Goal: Information Seeking & Learning: Learn about a topic

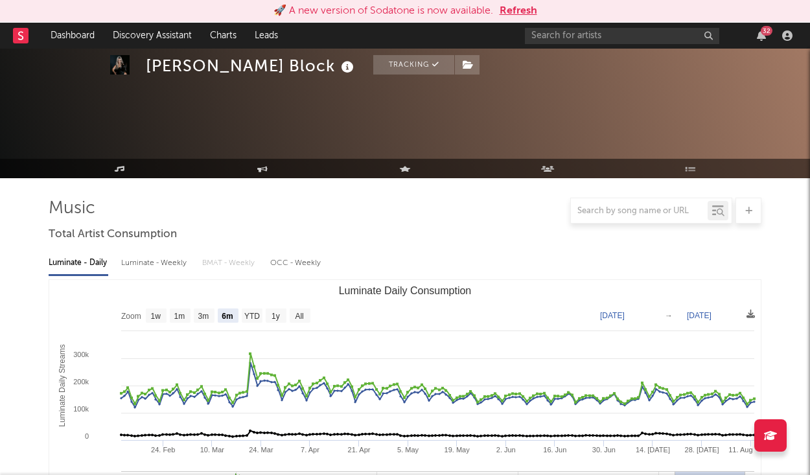
select select "6m"
select select "1w"
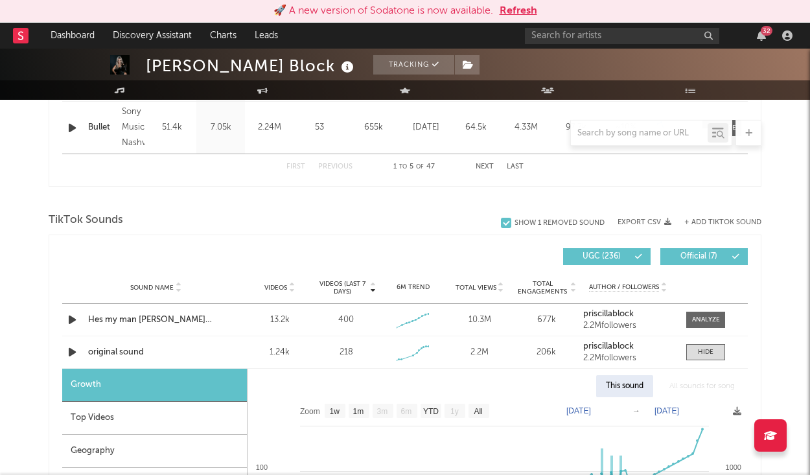
click at [527, 12] on button "Refresh" at bounding box center [519, 11] width 38 height 16
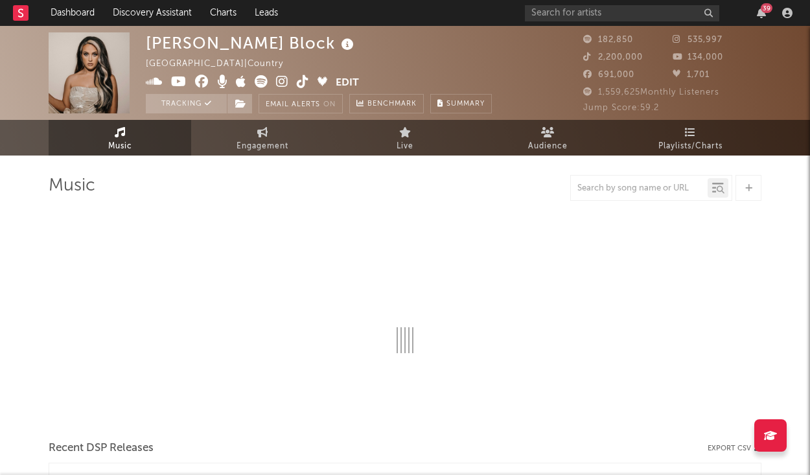
select select "6m"
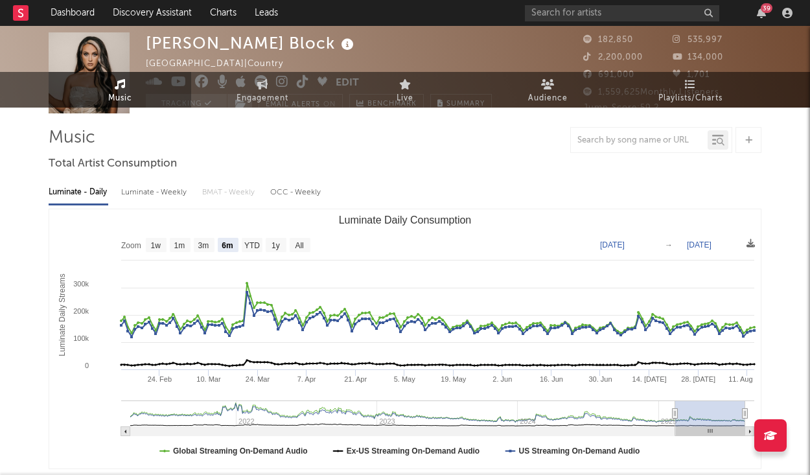
scroll to position [69, 0]
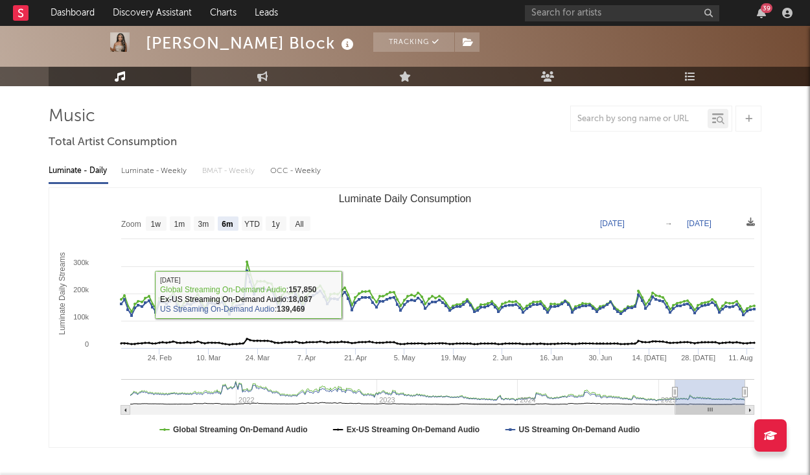
click at [153, 173] on div "Luminate - Weekly" at bounding box center [155, 171] width 68 height 22
select select "6m"
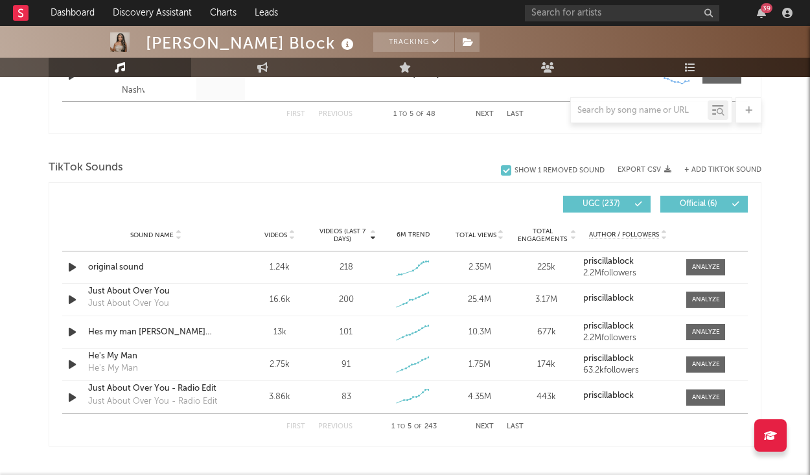
scroll to position [814, 0]
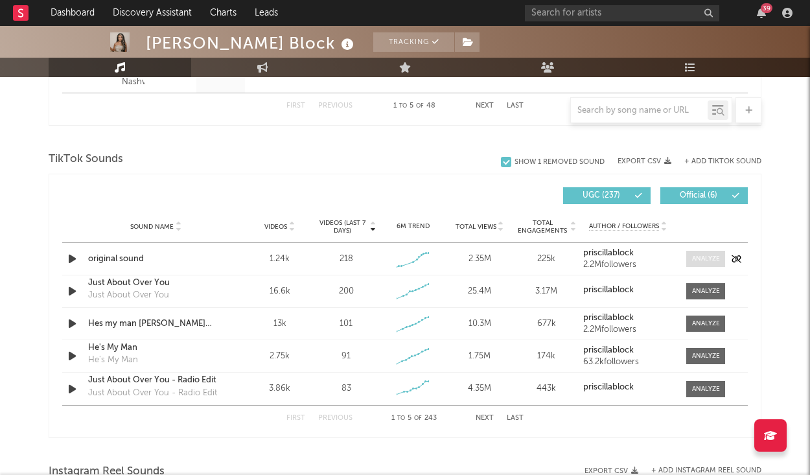
click at [707, 259] on div at bounding box center [706, 259] width 28 height 10
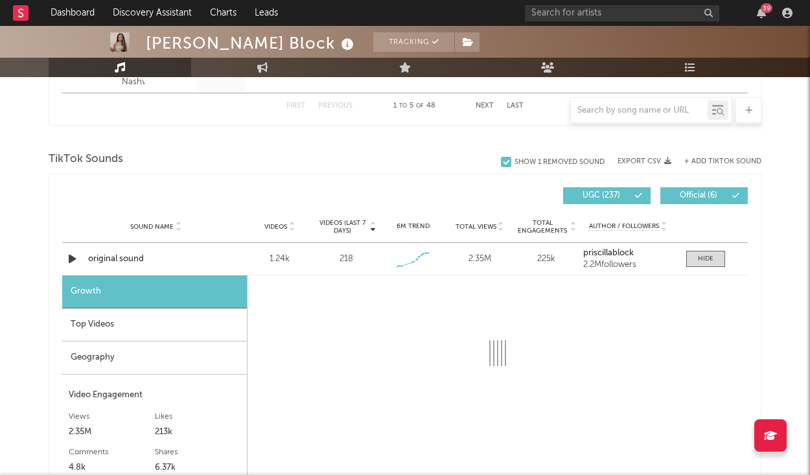
select select "1w"
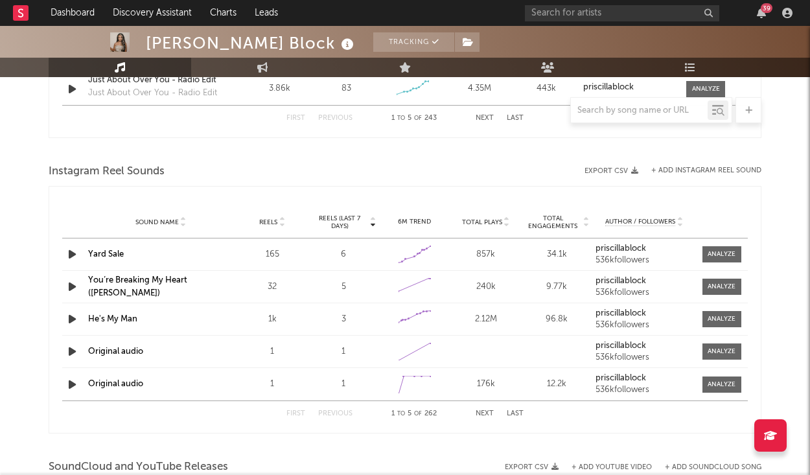
scroll to position [1507, 0]
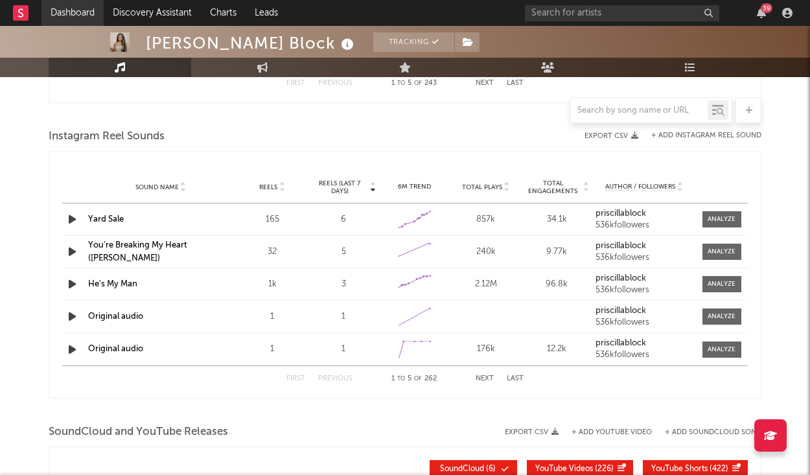
click at [71, 17] on link "Dashboard" at bounding box center [72, 13] width 62 height 26
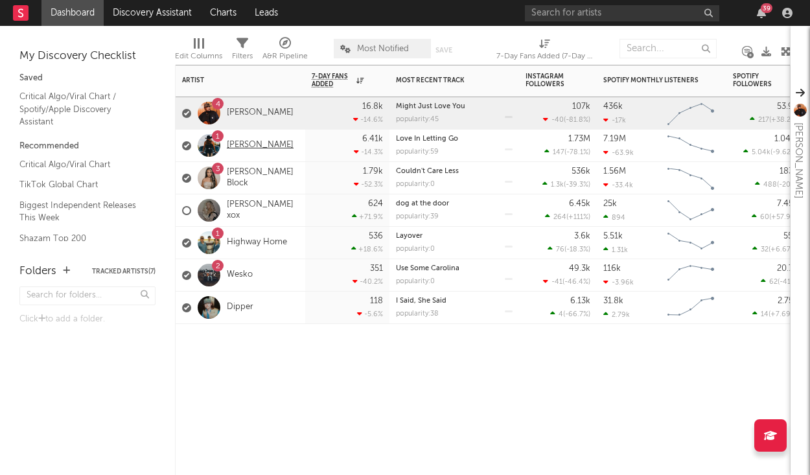
click at [254, 145] on link "[PERSON_NAME]" at bounding box center [260, 145] width 67 height 11
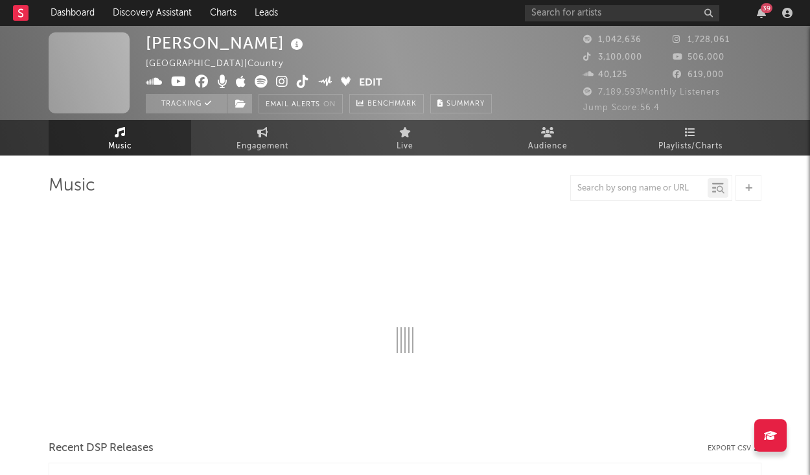
select select "6m"
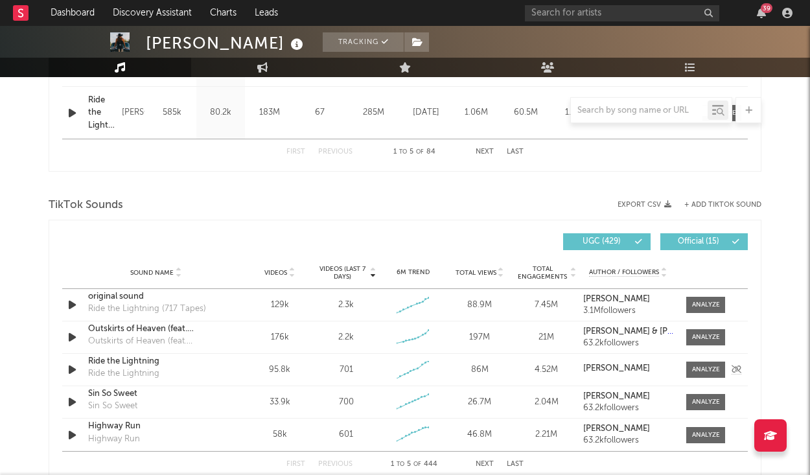
scroll to position [926, 0]
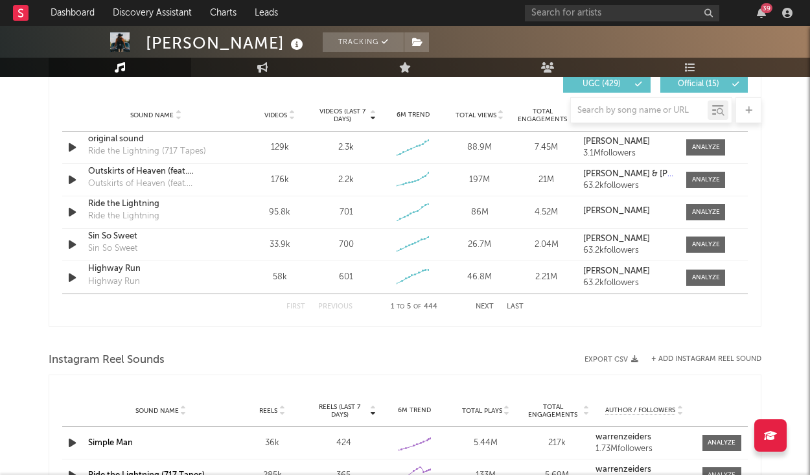
click at [480, 307] on button "Next" at bounding box center [485, 306] width 18 height 7
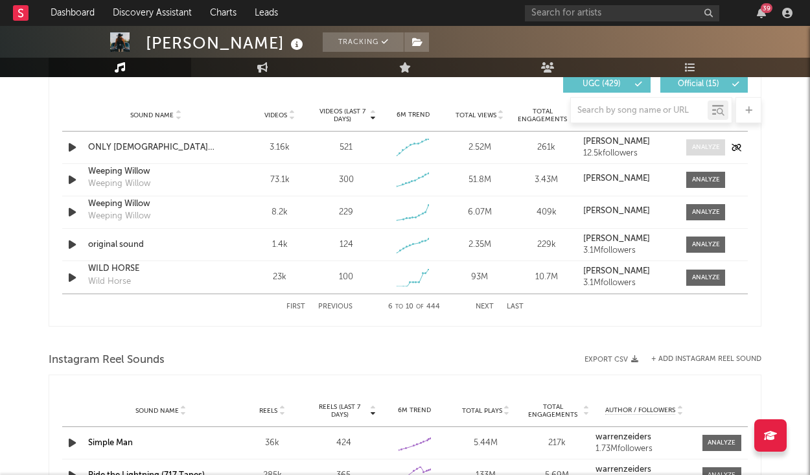
click at [704, 145] on div at bounding box center [706, 148] width 28 height 10
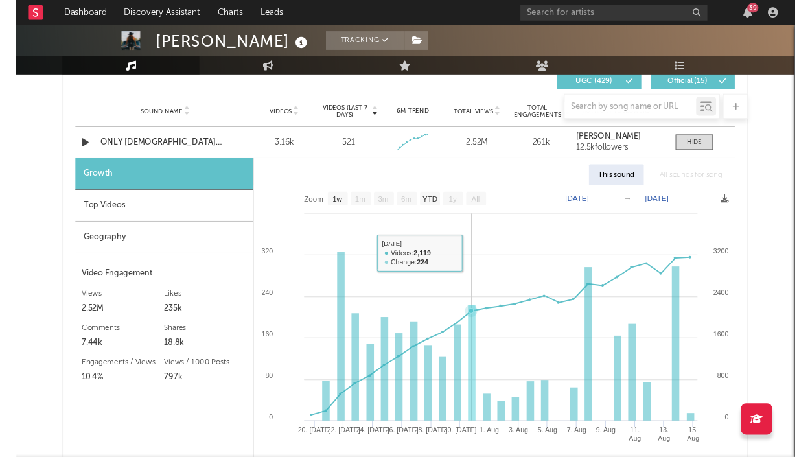
scroll to position [951, 0]
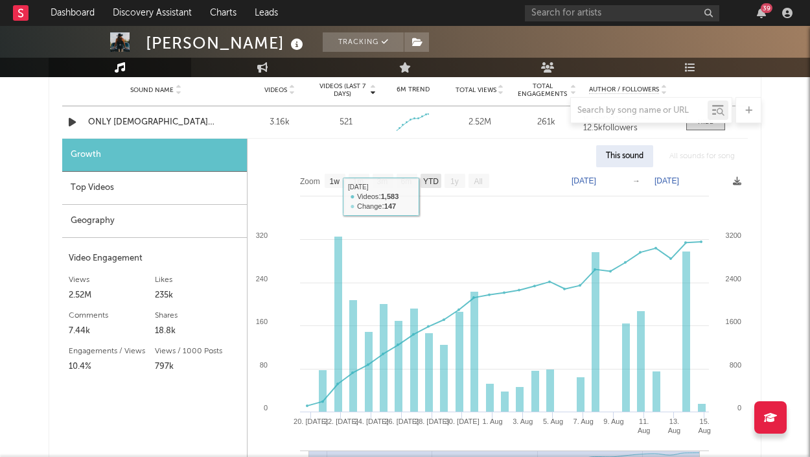
click at [426, 187] on rect at bounding box center [431, 181] width 21 height 14
select select "YTD"
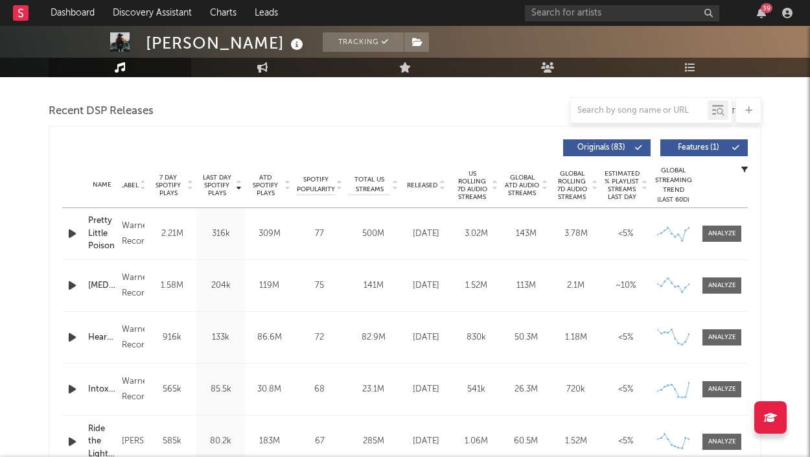
scroll to position [409, 0]
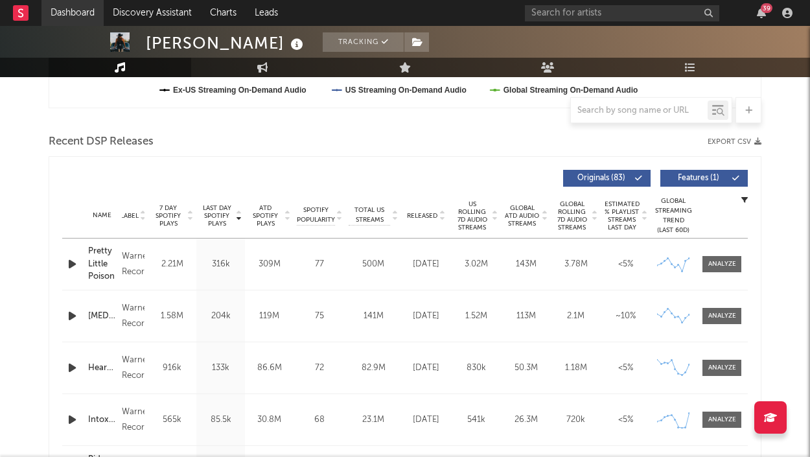
click at [79, 18] on link "Dashboard" at bounding box center [72, 13] width 62 height 26
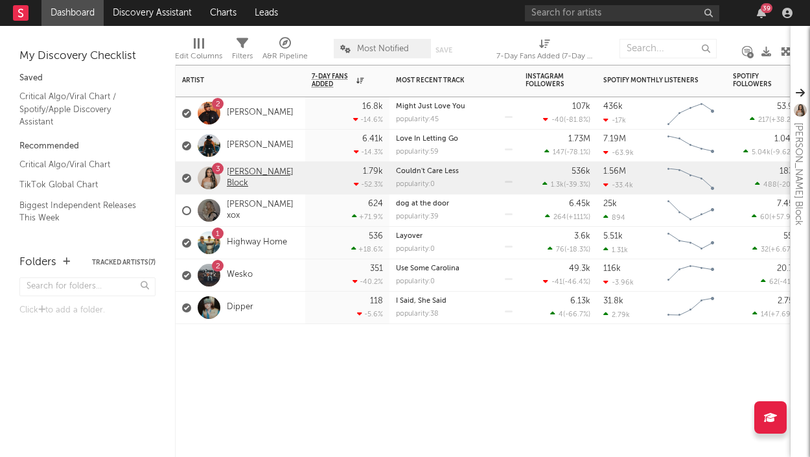
click at [239, 173] on link "[PERSON_NAME] Block" at bounding box center [263, 178] width 72 height 22
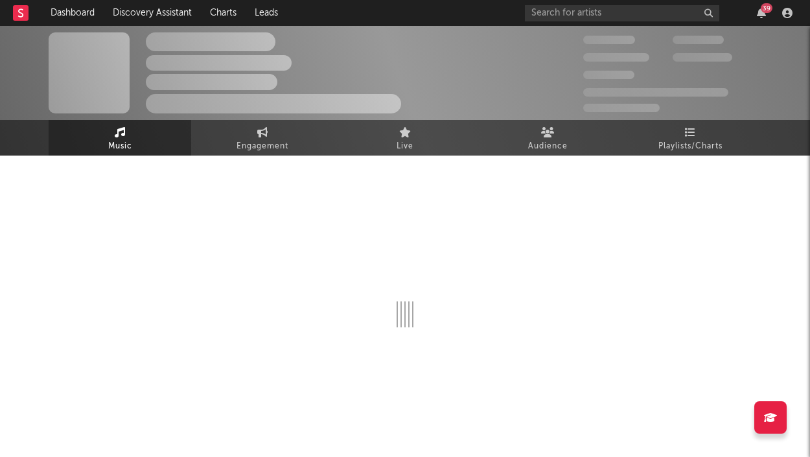
select select "6m"
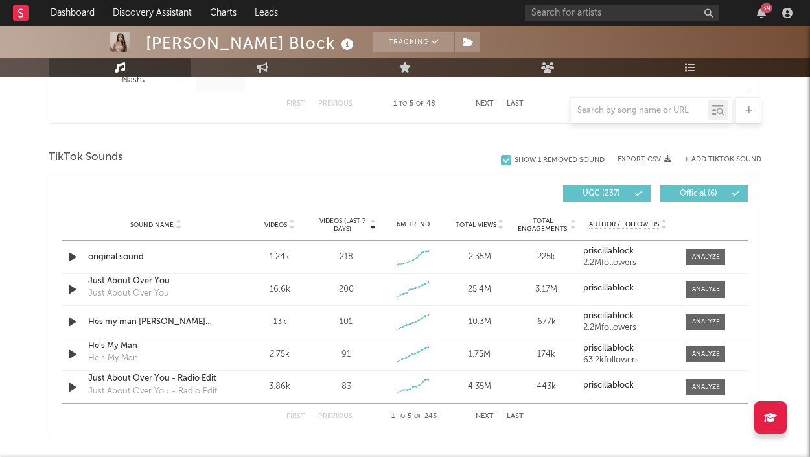
scroll to position [863, 0]
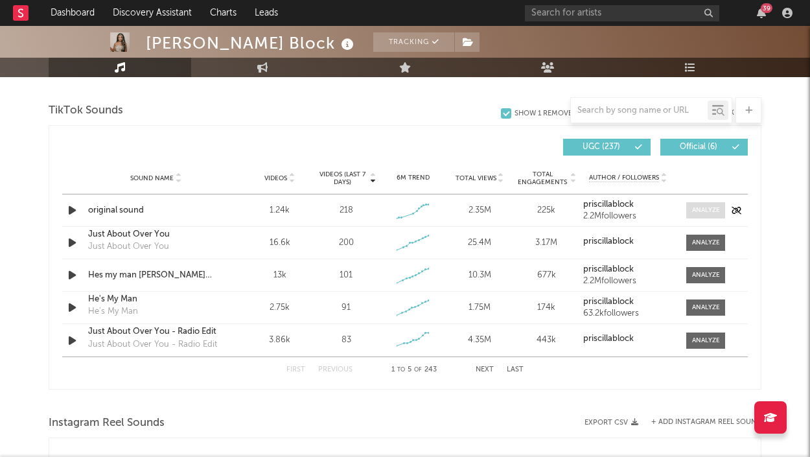
click at [716, 218] on span at bounding box center [706, 210] width 39 height 16
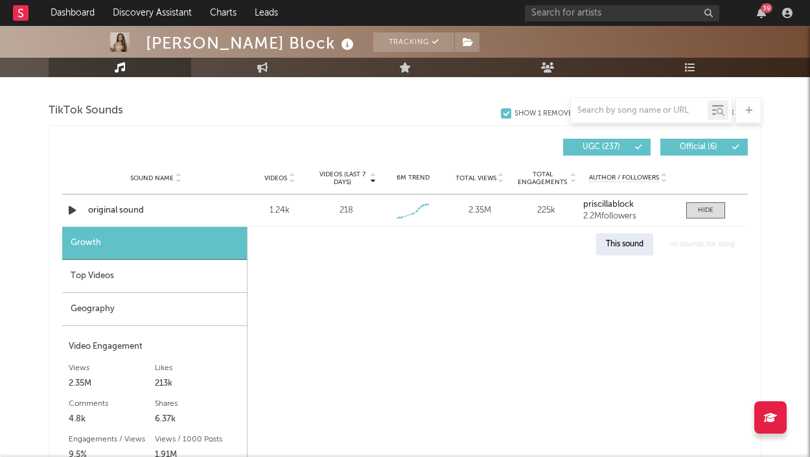
select select "1w"
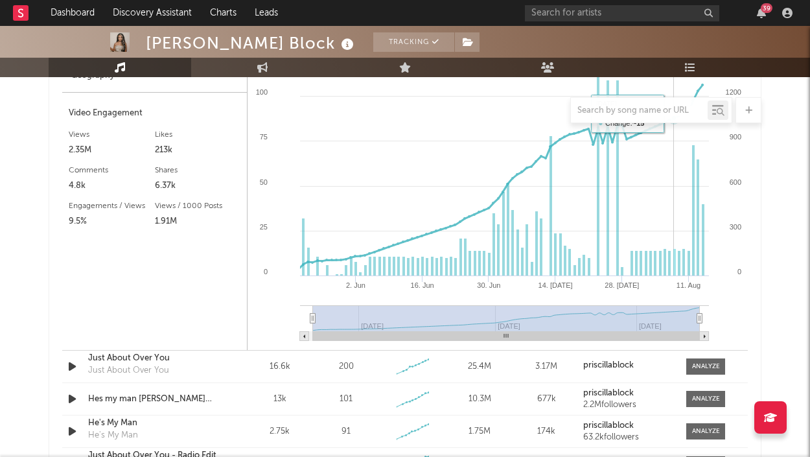
scroll to position [987, 0]
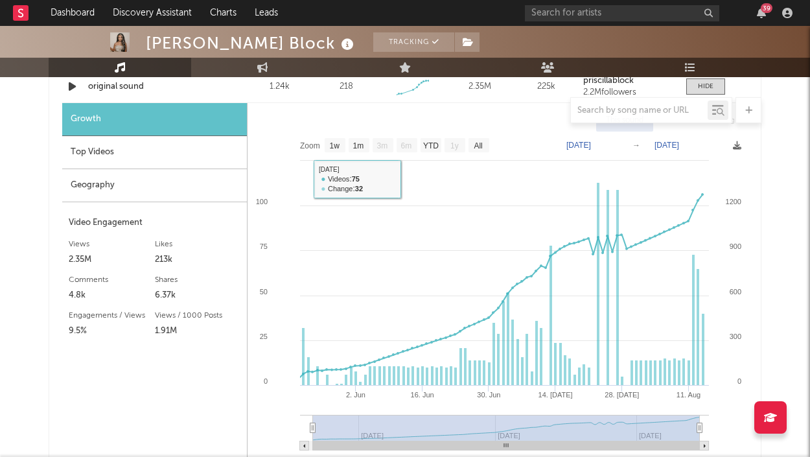
click at [164, 142] on div "Top Videos" at bounding box center [154, 152] width 185 height 33
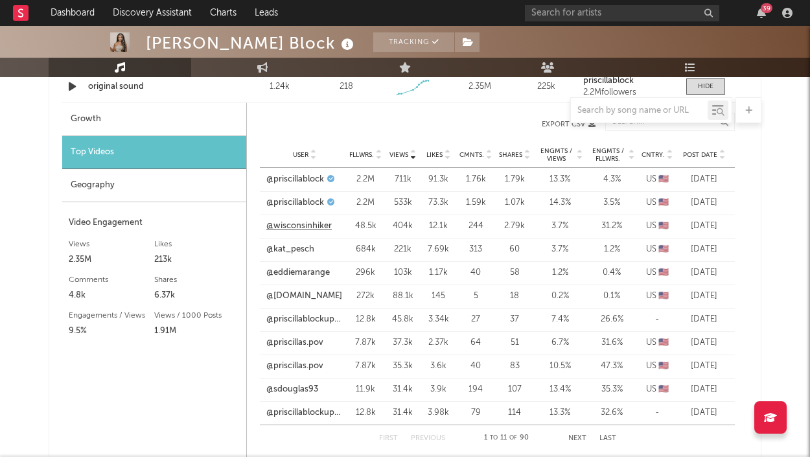
click at [303, 223] on link "@wisconsinhiker" at bounding box center [298, 226] width 65 height 13
click at [295, 199] on link "@priscillablock" at bounding box center [295, 202] width 58 height 13
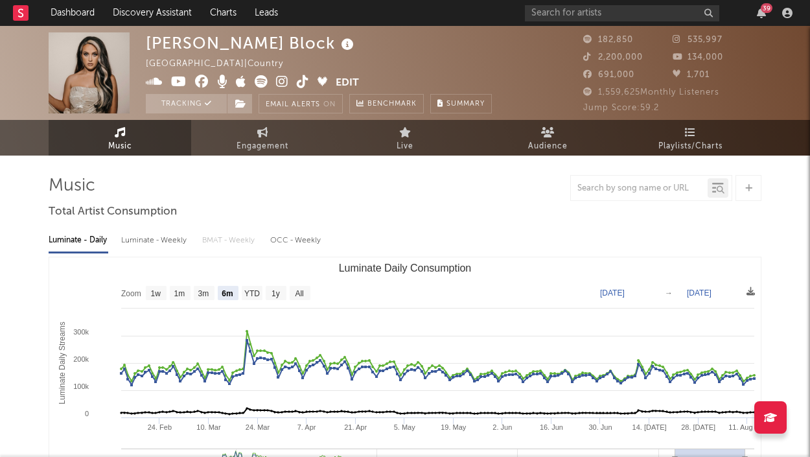
scroll to position [0, 0]
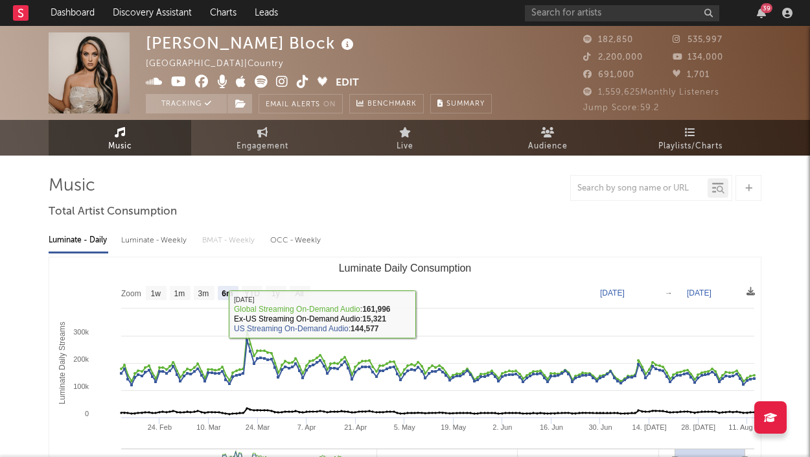
click at [163, 241] on div "Luminate - Weekly" at bounding box center [155, 241] width 68 height 22
select select "6m"
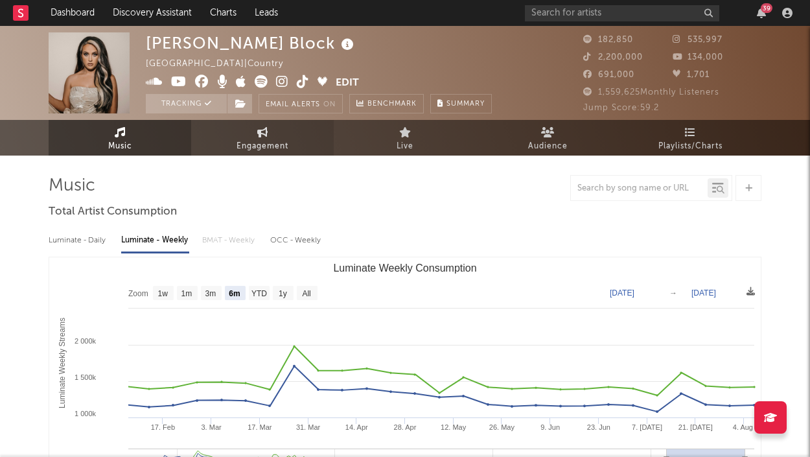
click at [264, 136] on icon at bounding box center [262, 132] width 11 height 10
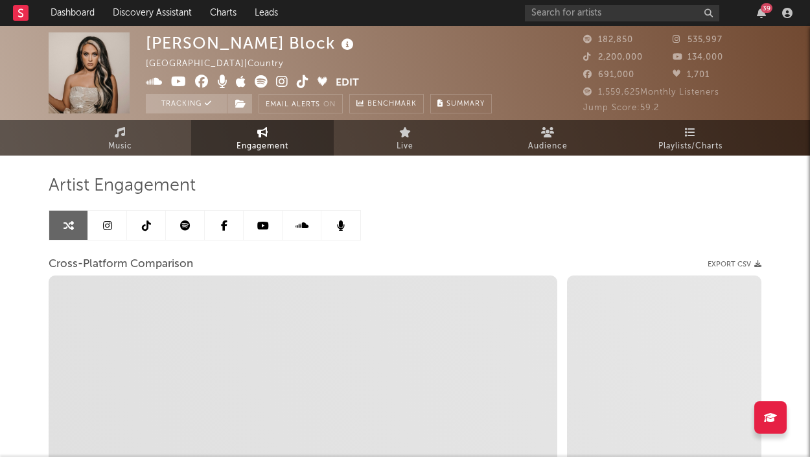
select select "1w"
click at [408, 140] on span "Live" at bounding box center [405, 147] width 17 height 16
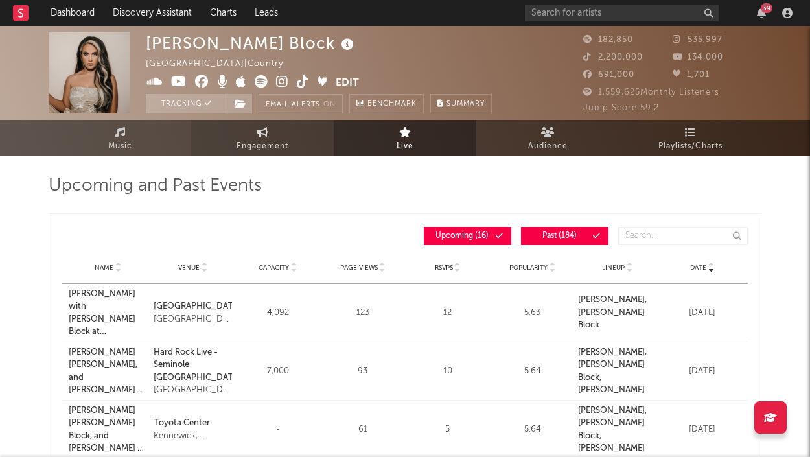
click at [286, 145] on span "Engagement" at bounding box center [263, 147] width 52 height 16
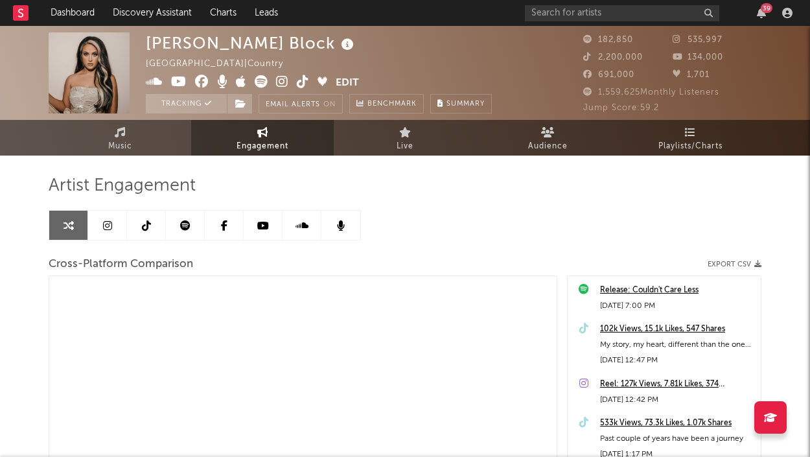
select select "1m"
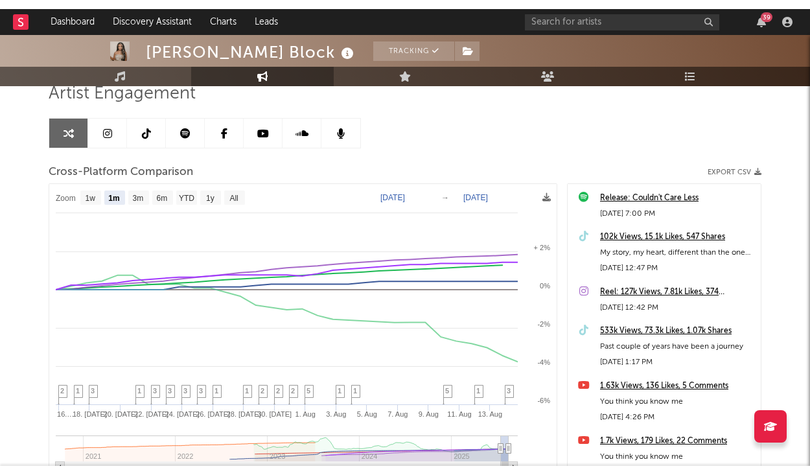
scroll to position [113, 0]
